Goal: Information Seeking & Learning: Learn about a topic

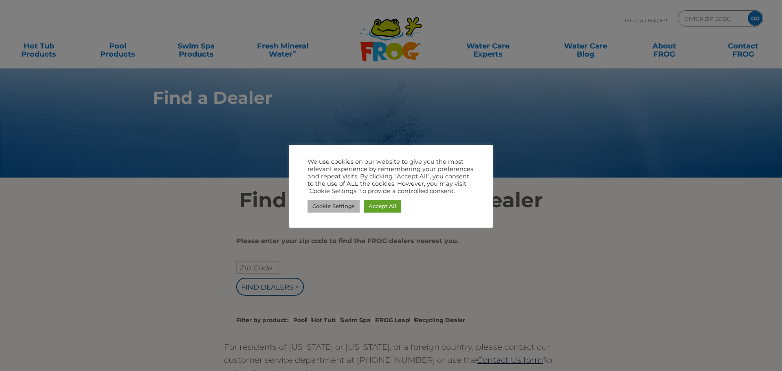
drag, startPoint x: 314, startPoint y: 210, endPoint x: 324, endPoint y: 210, distance: 10.2
click at [317, 210] on link "Cookie Settings" at bounding box center [333, 206] width 52 height 13
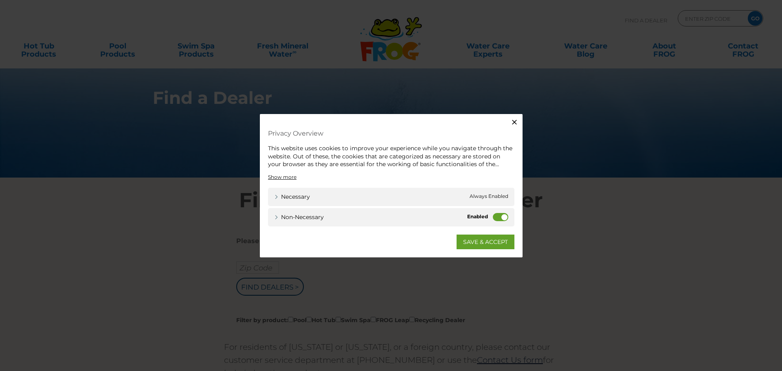
click at [517, 119] on icon "button" at bounding box center [514, 122] width 8 height 8
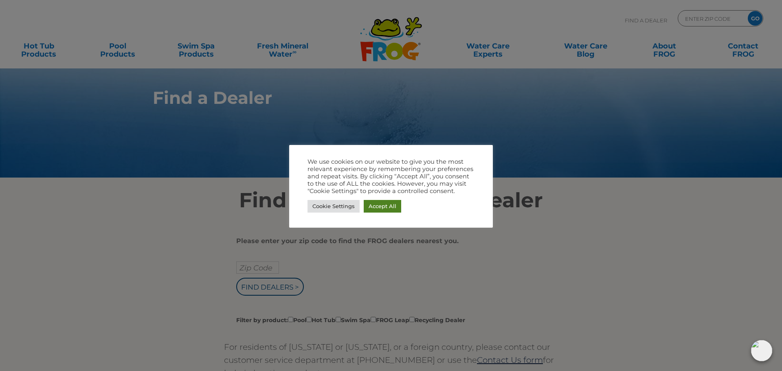
click at [378, 201] on link "Accept All" at bounding box center [381, 206] width 37 height 13
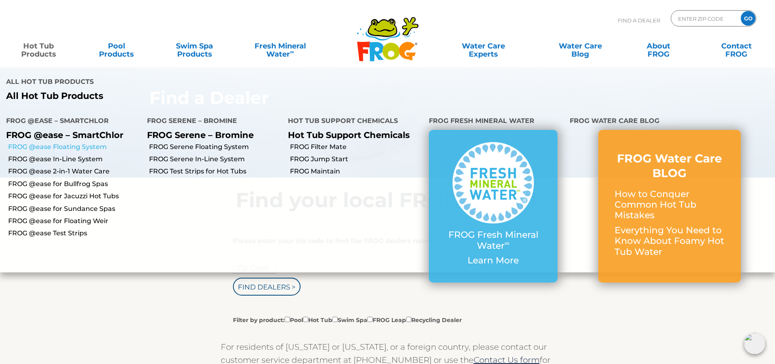
click at [36, 147] on link "FROG @ease Floating System" at bounding box center [74, 146] width 133 height 9
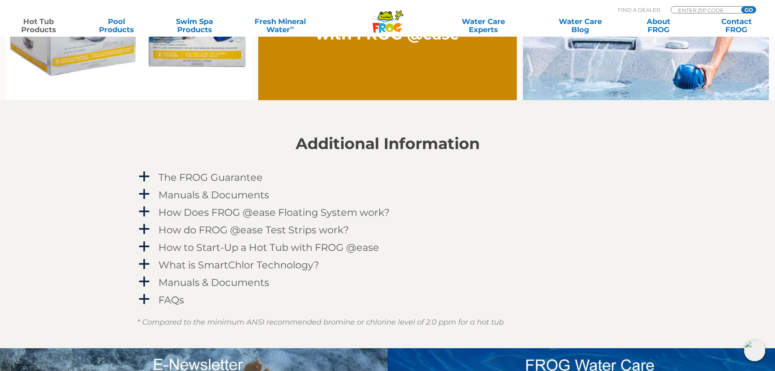
scroll to position [570, 0]
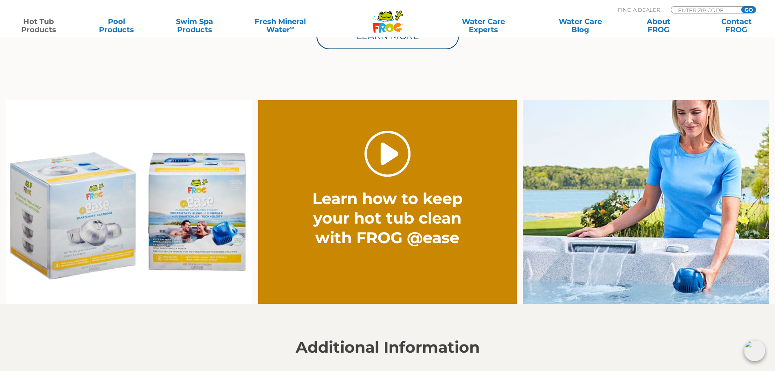
click at [379, 158] on link "." at bounding box center [387, 154] width 46 height 46
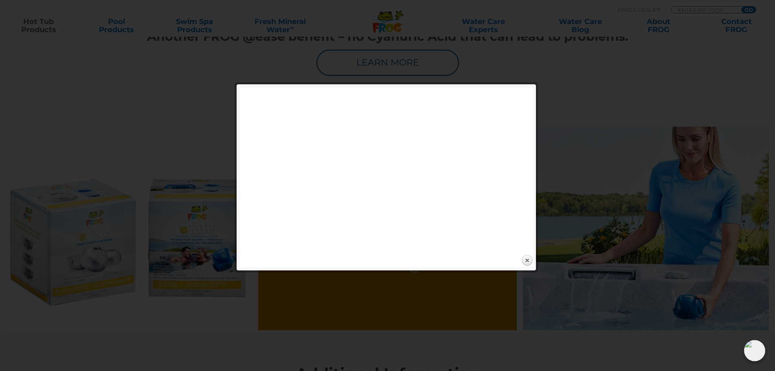
scroll to position [529, 0]
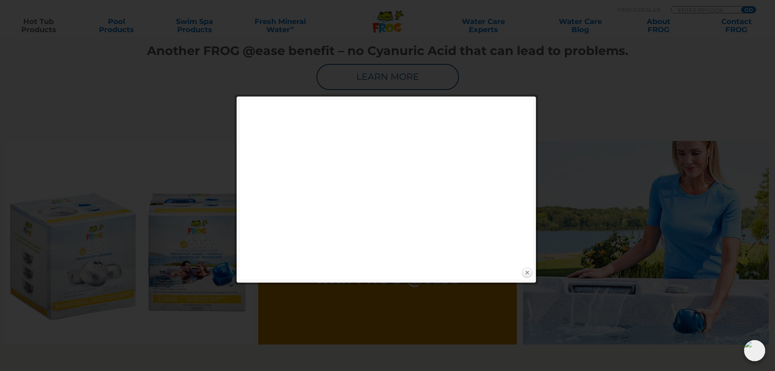
click at [521, 275] on link "Close" at bounding box center [527, 273] width 12 height 12
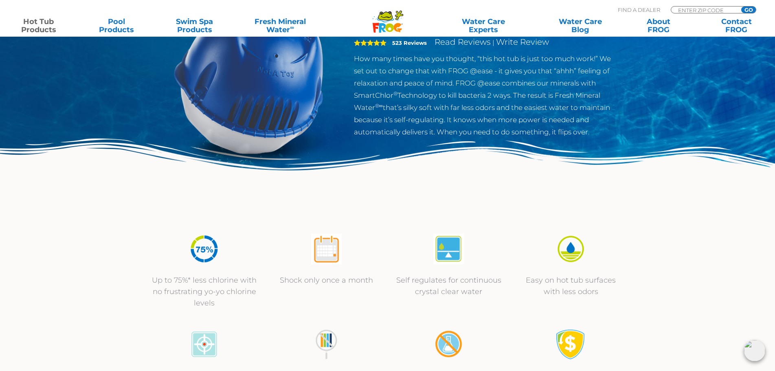
scroll to position [0, 0]
